Goal: Information Seeking & Learning: Learn about a topic

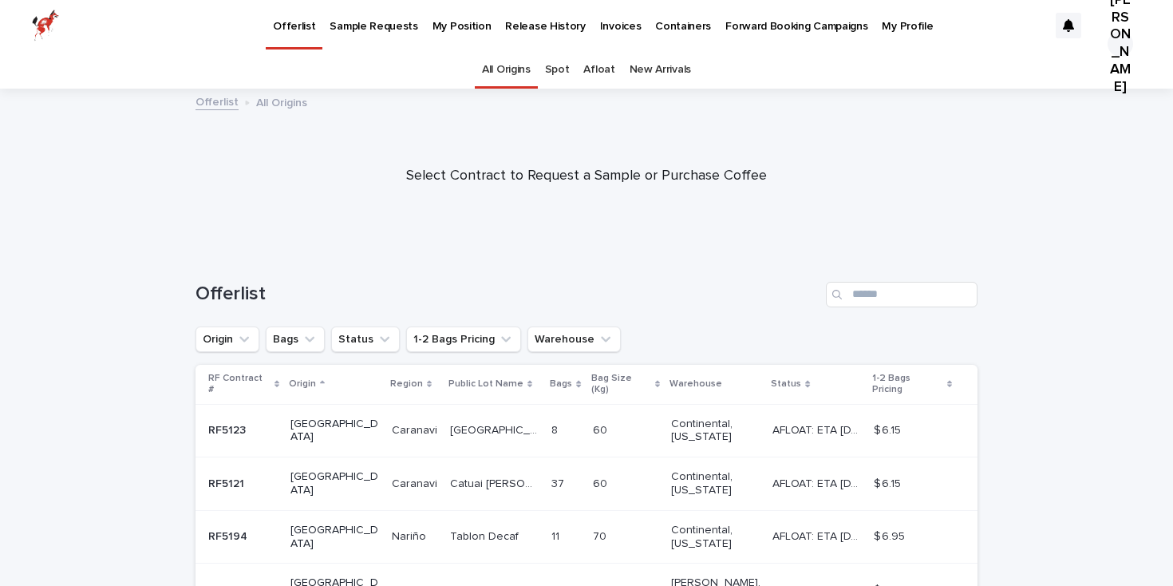
click at [725, 21] on p "Forward Booking Campaigns" at bounding box center [796, 17] width 142 height 34
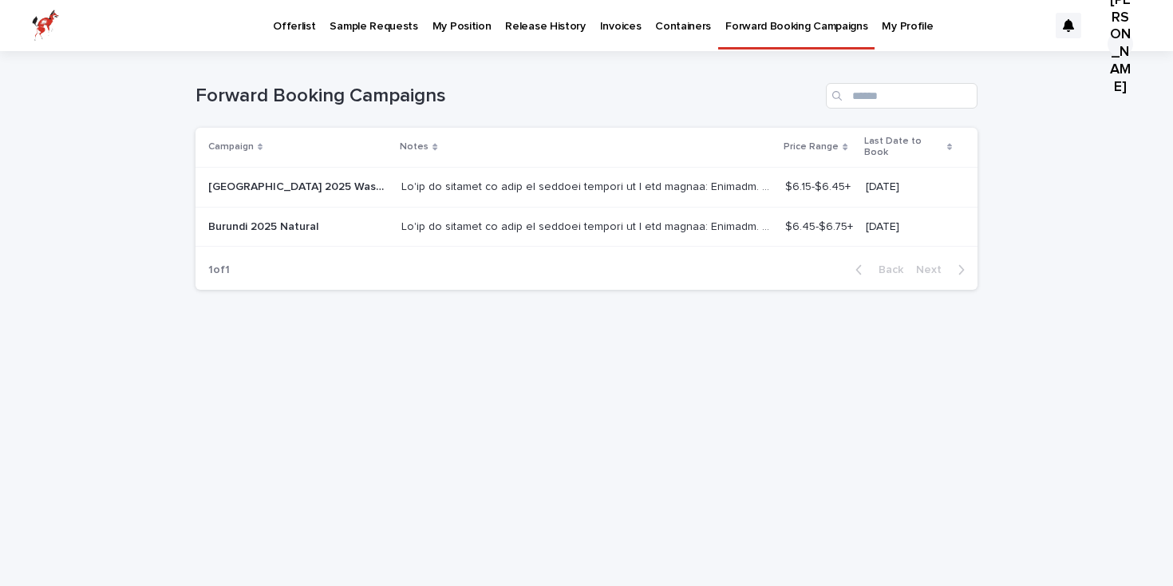
click at [416, 188] on td at bounding box center [587, 187] width 384 height 40
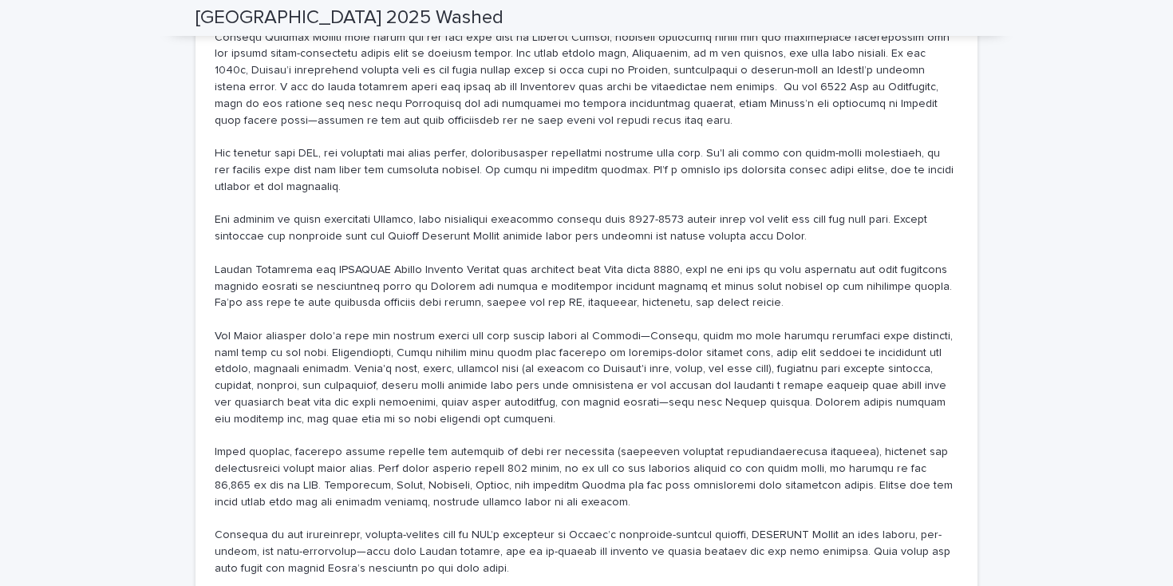
scroll to position [2227, 0]
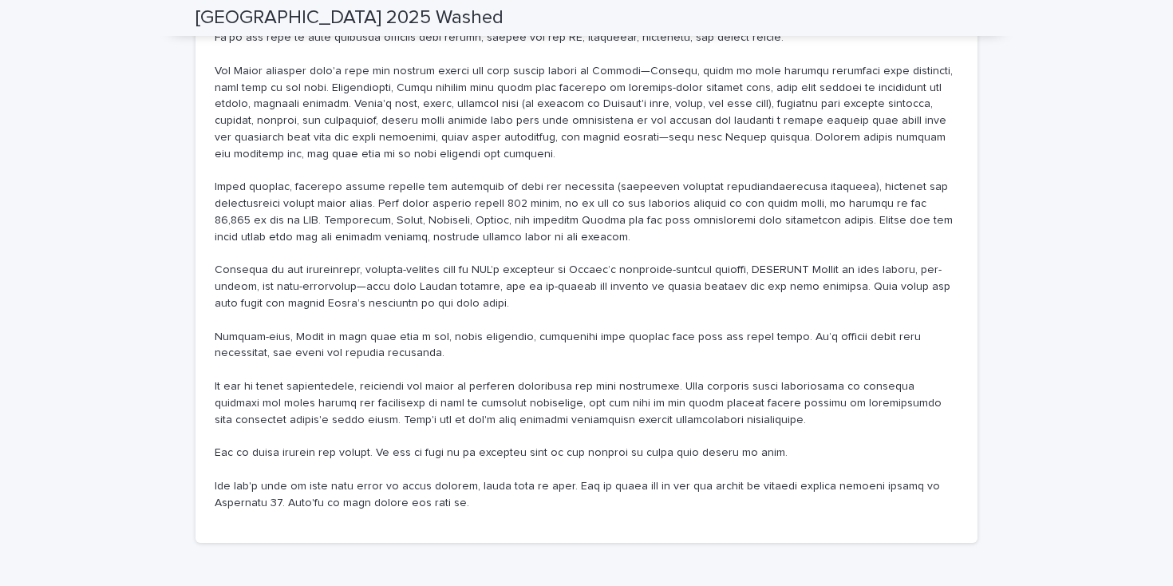
drag, startPoint x: 458, startPoint y: 452, endPoint x: 227, endPoint y: 421, distance: 232.7
